Goal: Task Accomplishment & Management: Manage account settings

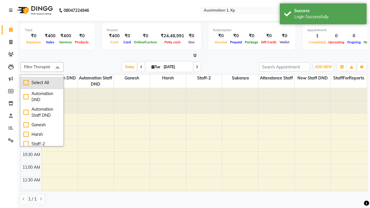
click at [42, 83] on div "Select All" at bounding box center [41, 83] width 37 height 6
checkbox input "true"
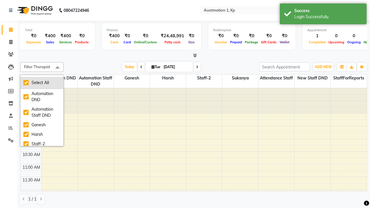
checkbox input "true"
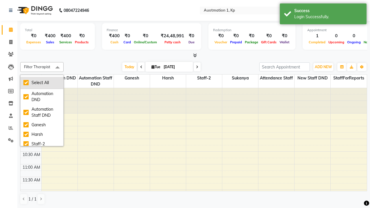
checkbox input "true"
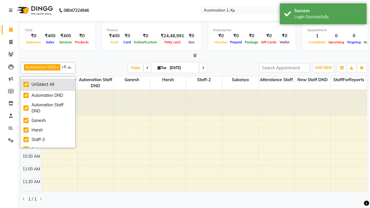
click at [48, 84] on div "UnSelect All" at bounding box center [47, 84] width 49 height 6
checkbox input "false"
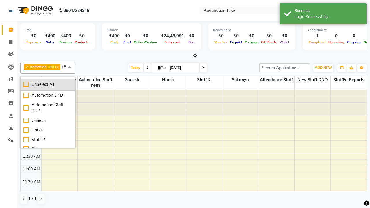
checkbox input "false"
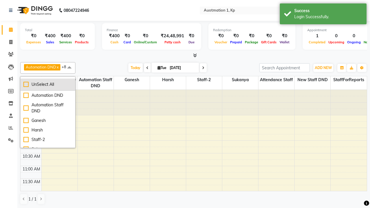
checkbox input "false"
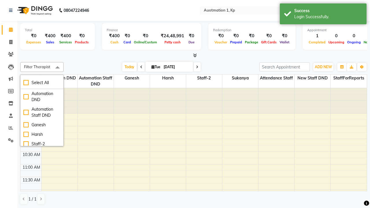
click at [57, 68] on span at bounding box center [58, 67] width 12 height 11
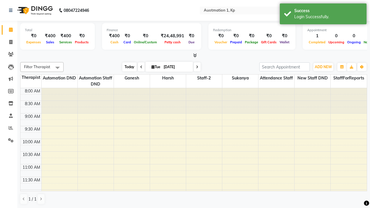
click at [129, 67] on span "Today" at bounding box center [129, 66] width 14 height 9
